Goal: Task Accomplishment & Management: Manage account settings

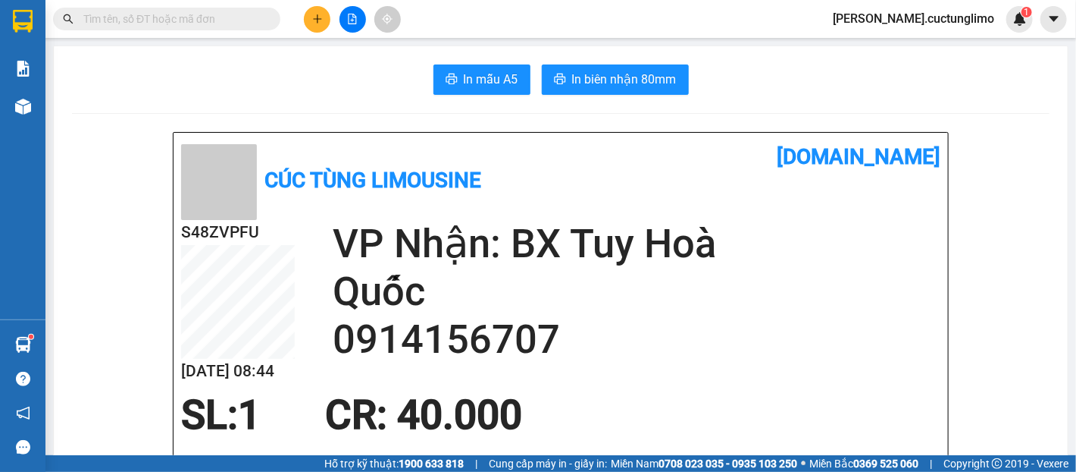
click at [179, 18] on input "text" at bounding box center [172, 19] width 179 height 17
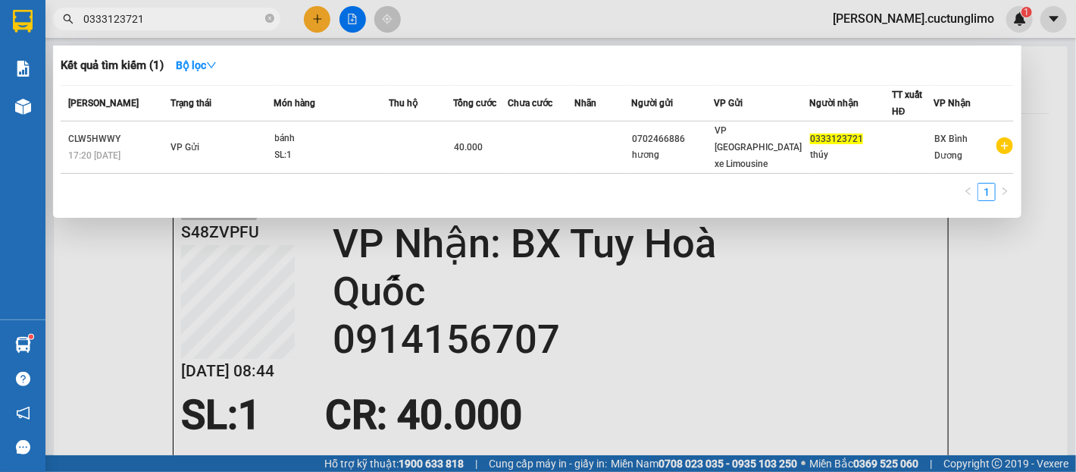
click at [180, 18] on input "0333123721" at bounding box center [172, 19] width 179 height 17
type input "0333123721"
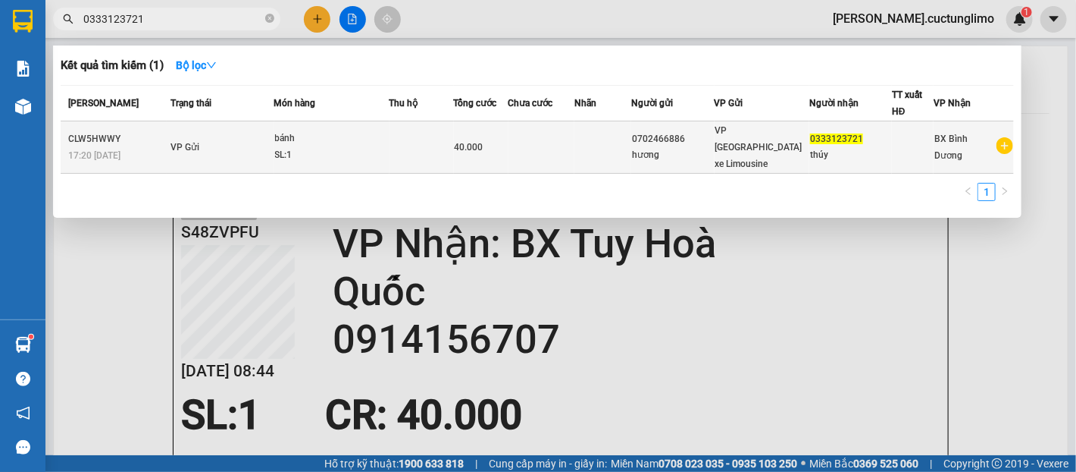
click at [289, 147] on div "SL: 1" at bounding box center [332, 155] width 114 height 17
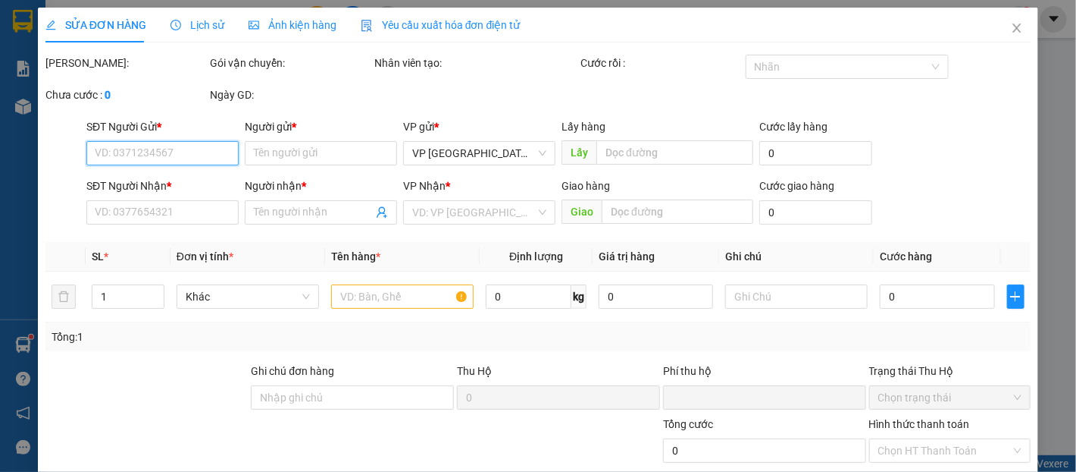
type input "0702466886"
type input "hương"
type input "0333123721"
type input "thúy"
type input "0"
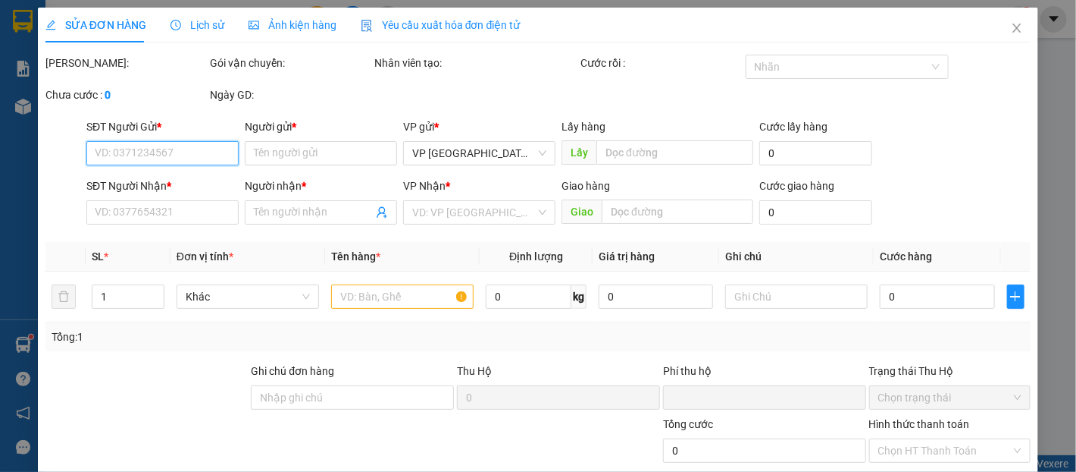
type input "40.000"
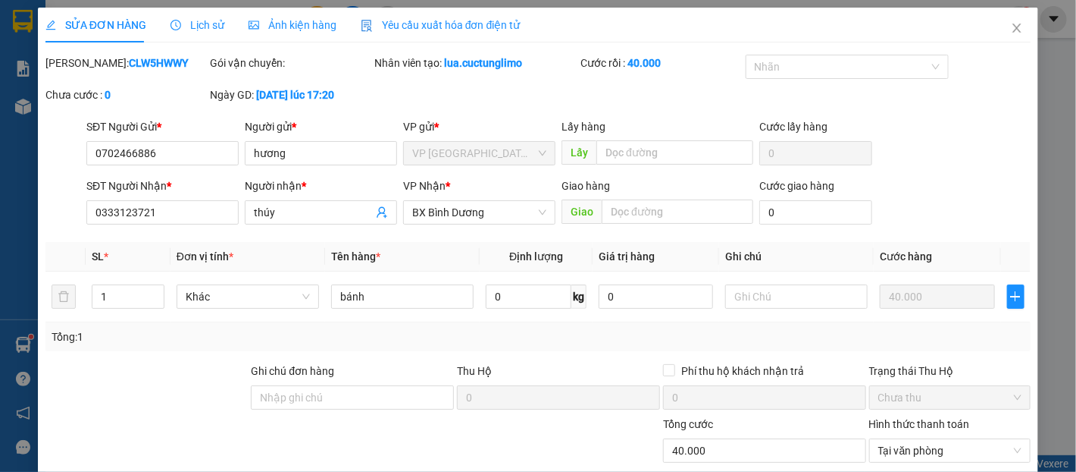
click at [334, 95] on b "[DATE] lúc 17:20" at bounding box center [295, 95] width 78 height 12
